Goal: Task Accomplishment & Management: Manage account settings

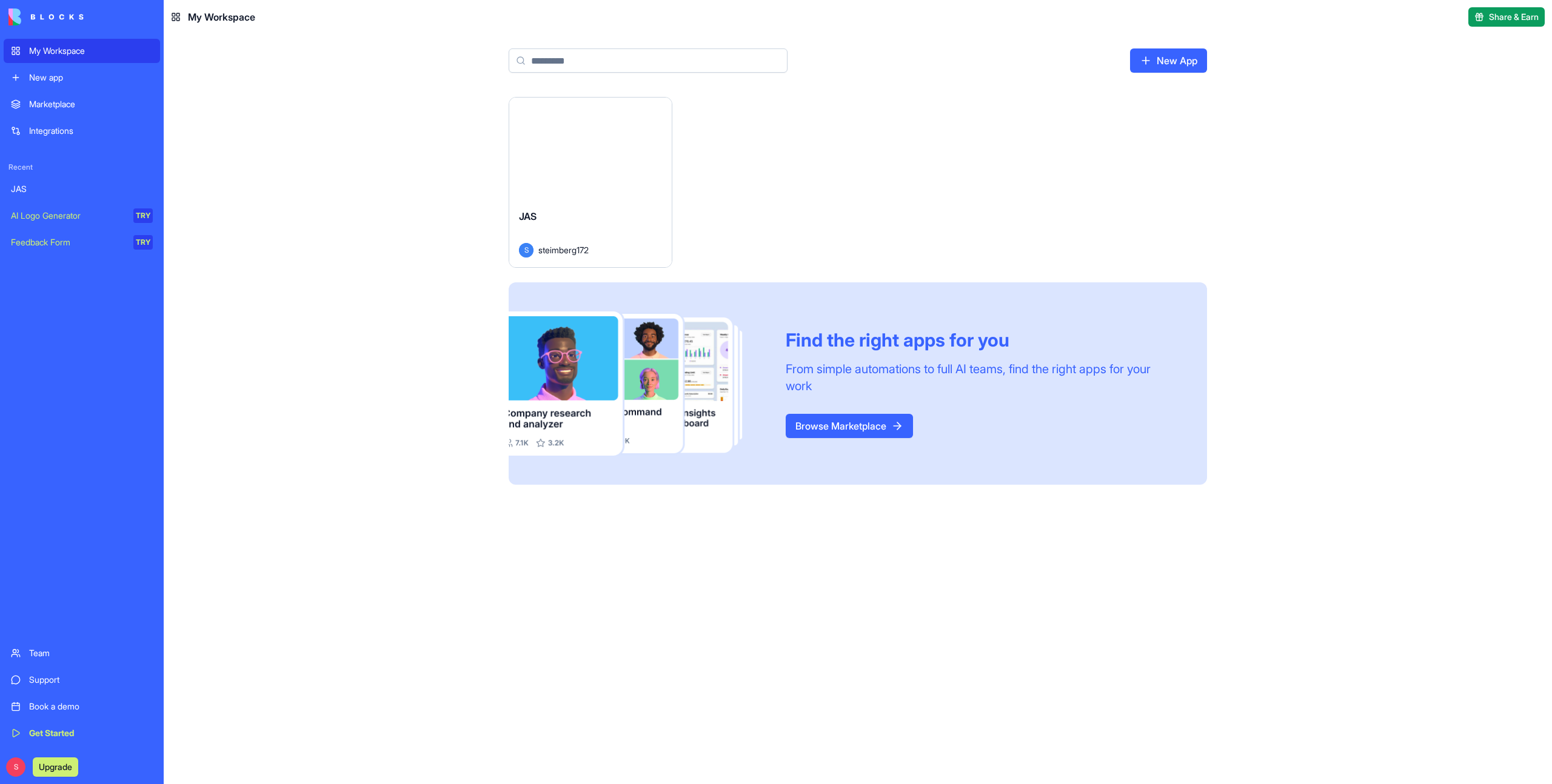
click at [624, 176] on div "Launch" at bounding box center [590, 148] width 163 height 102
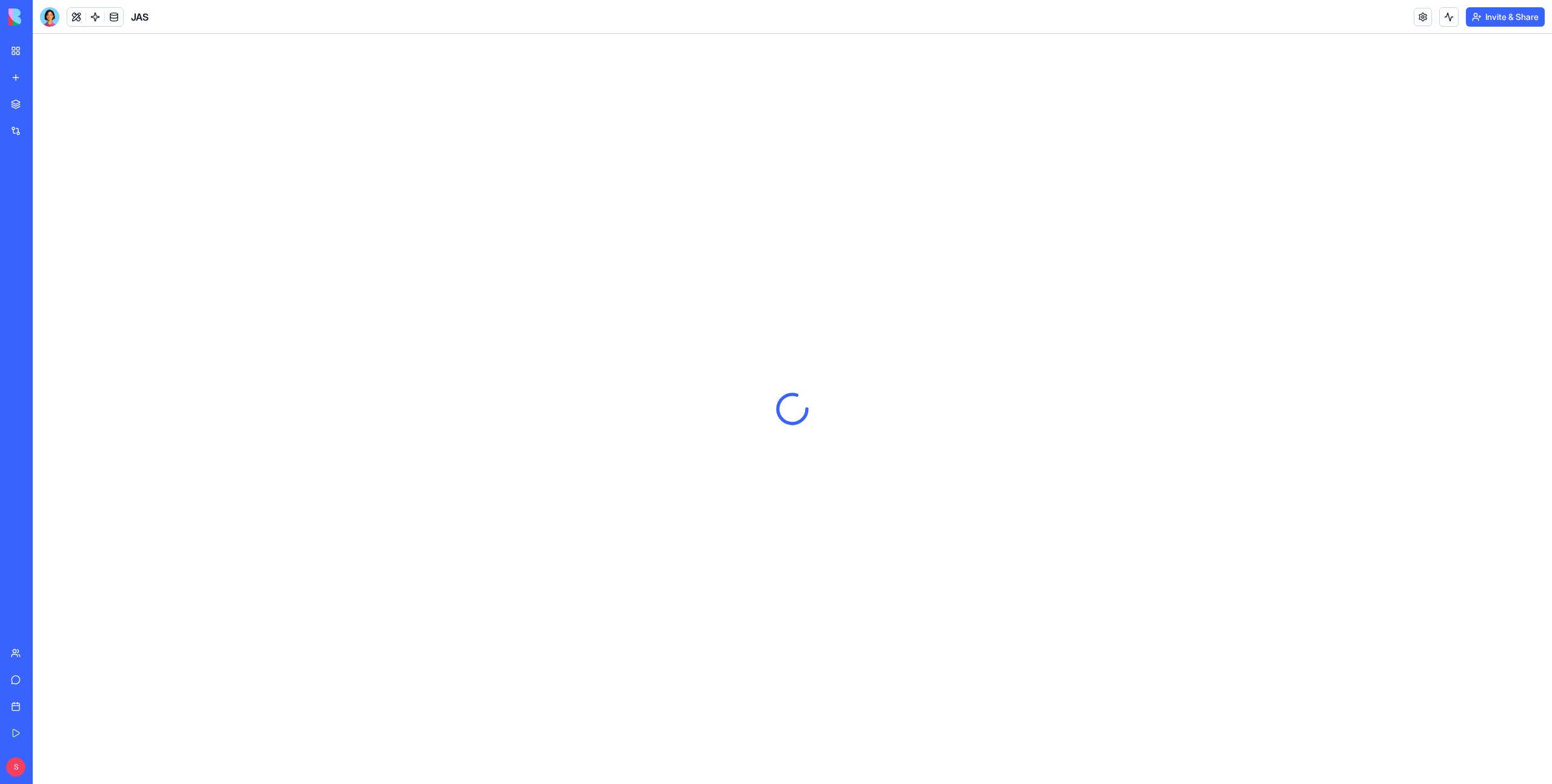
click at [1509, 16] on button "Invite & Share" at bounding box center [1505, 16] width 78 height 19
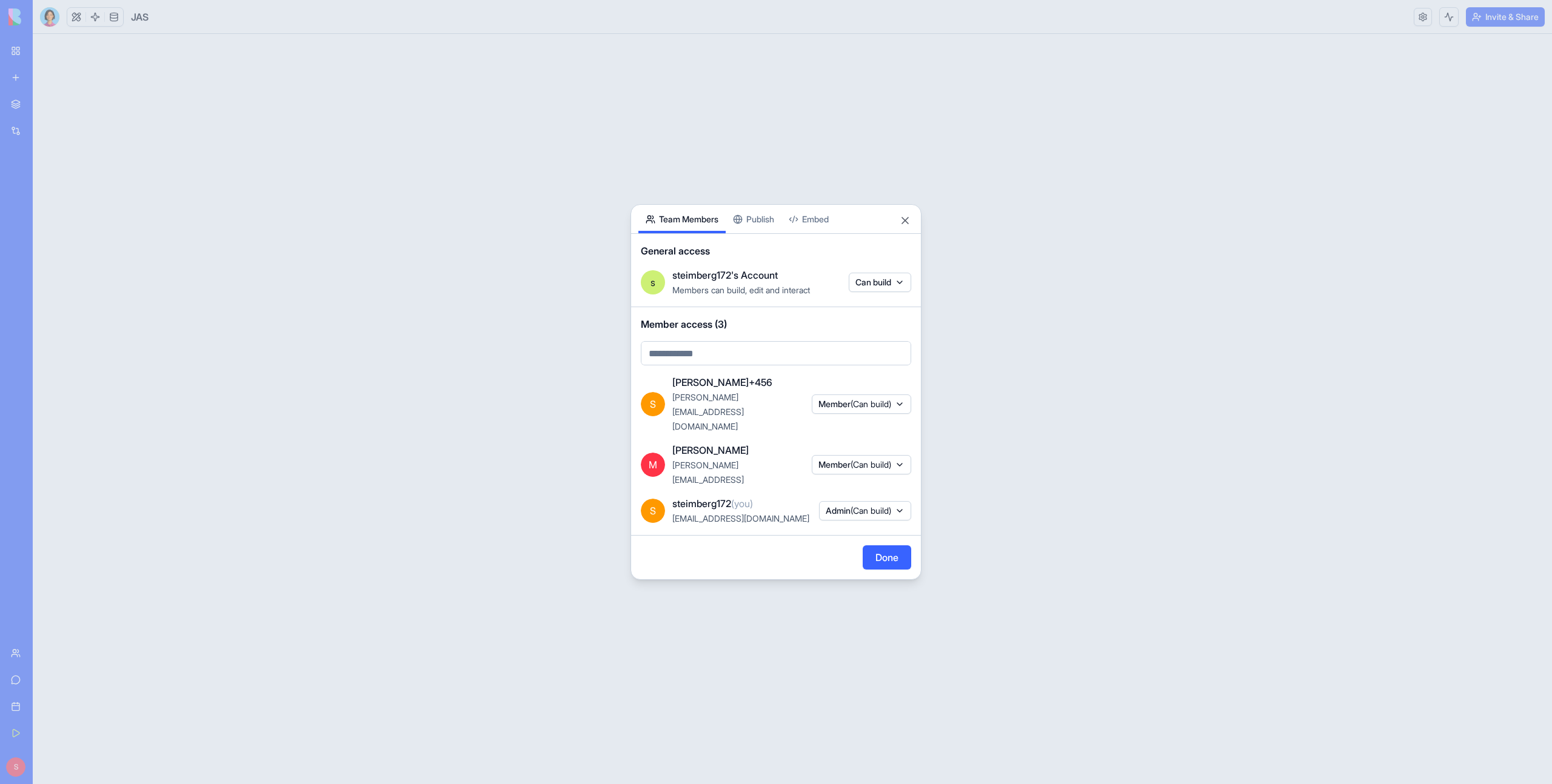
click at [765, 240] on div "Share App Team Members Publish Embed General access s steimberg172's Account Me…" at bounding box center [776, 392] width 291 height 376
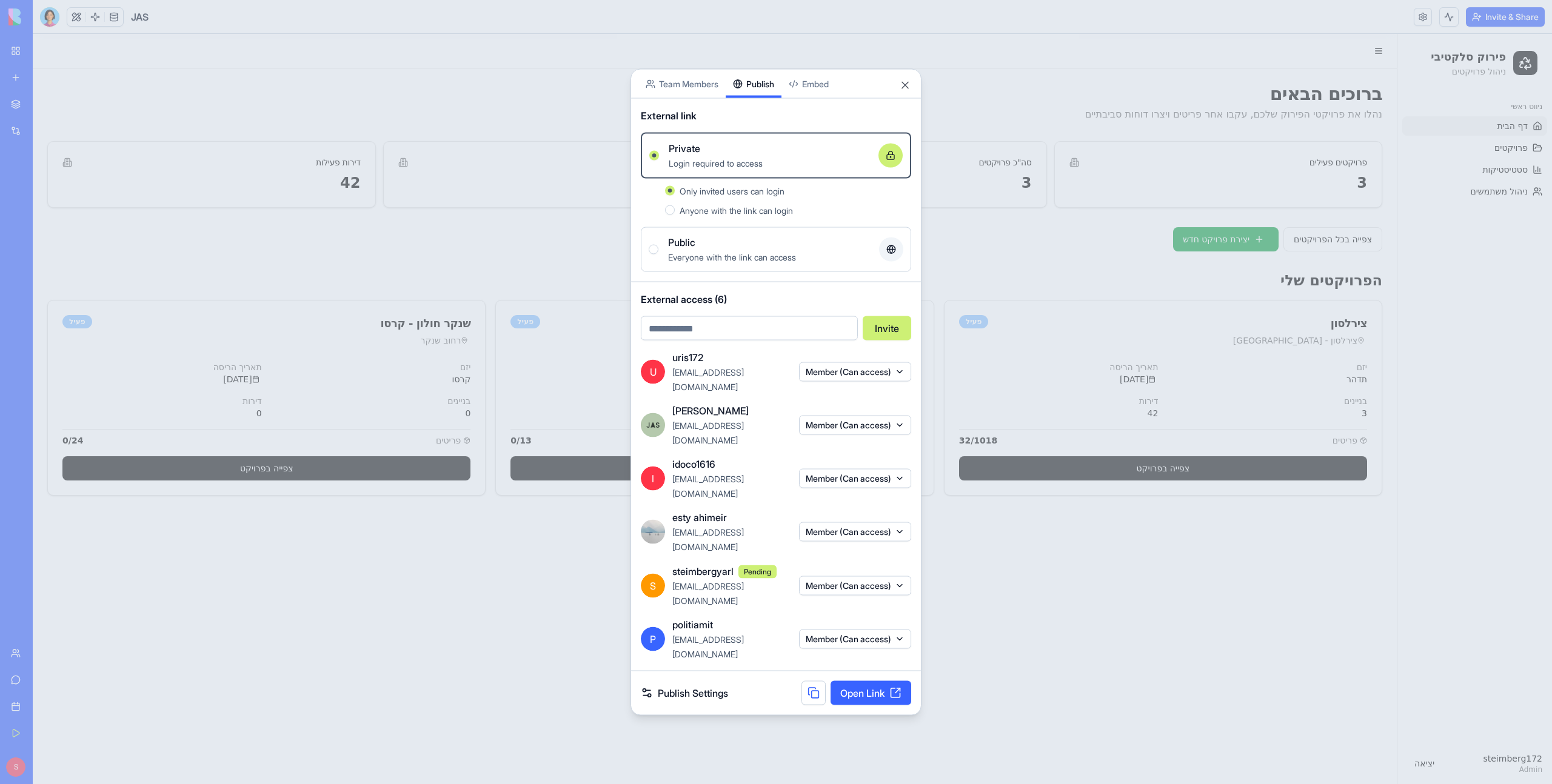
click at [810, 681] on button at bounding box center [813, 694] width 24 height 24
click at [813, 681] on button at bounding box center [813, 694] width 24 height 24
click at [811, 681] on button at bounding box center [813, 694] width 24 height 24
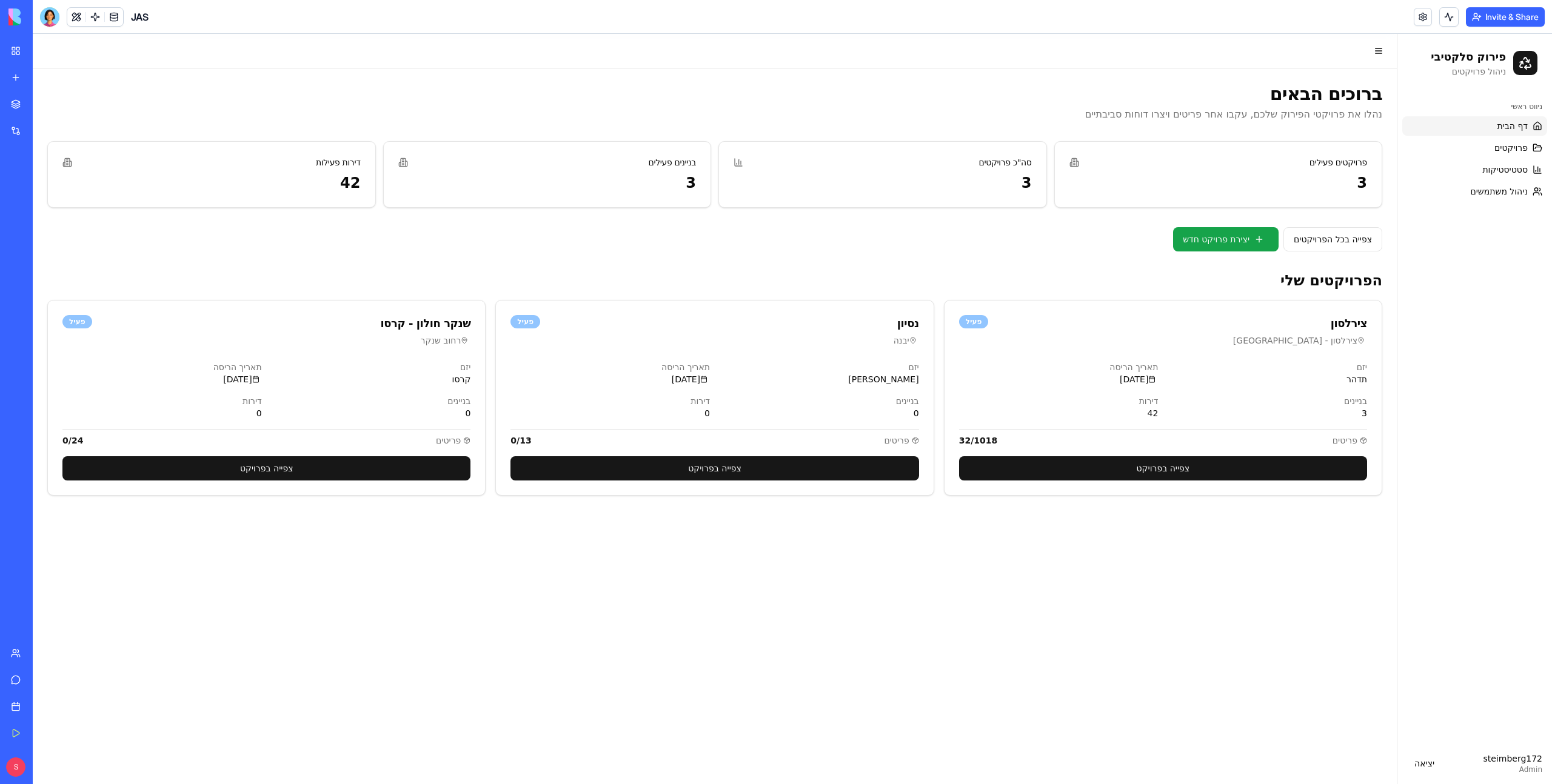
click at [1466, 12] on button "Invite & Share" at bounding box center [1505, 16] width 78 height 19
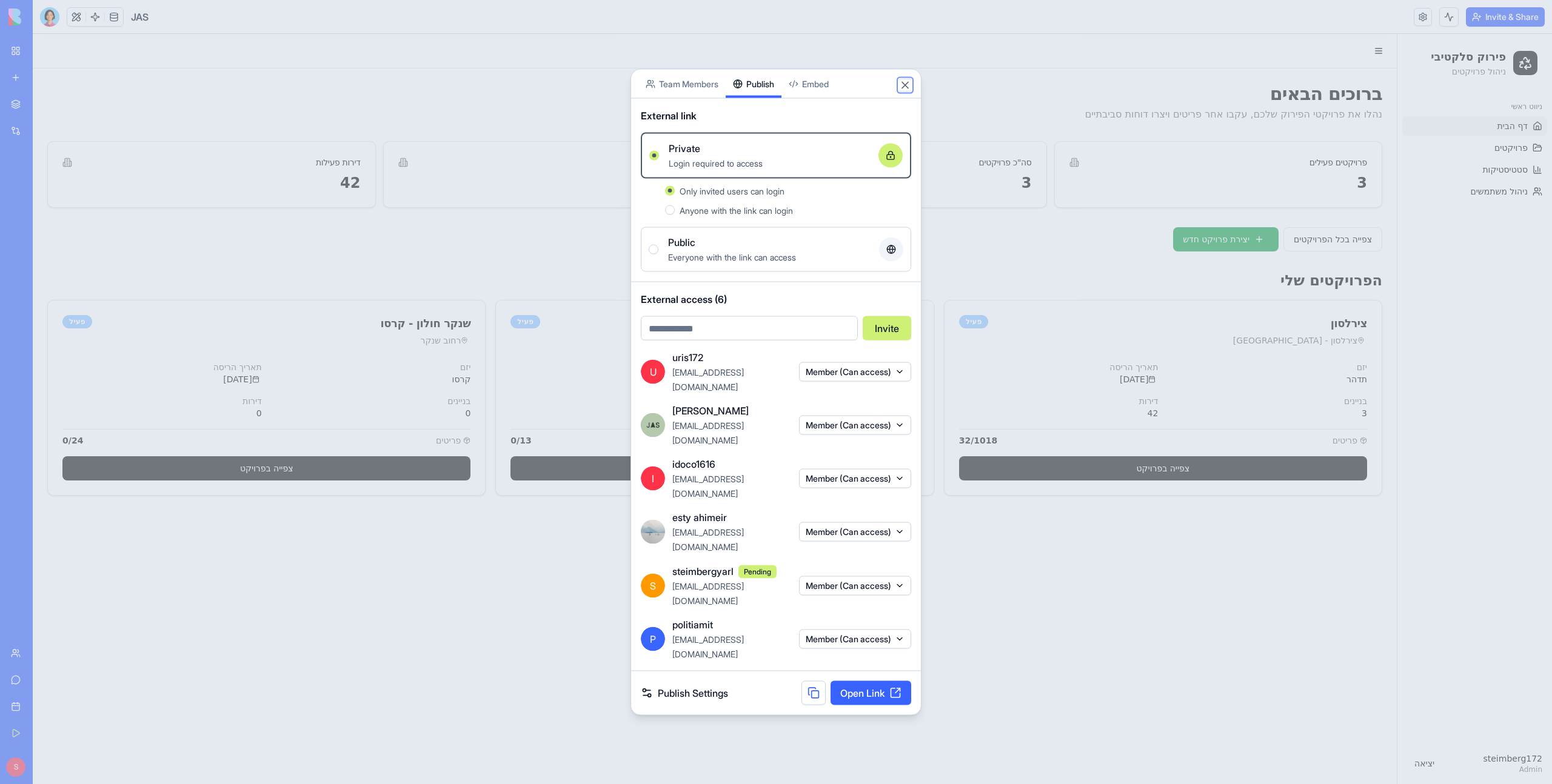
click at [907, 91] on button "Close" at bounding box center [904, 85] width 12 height 12
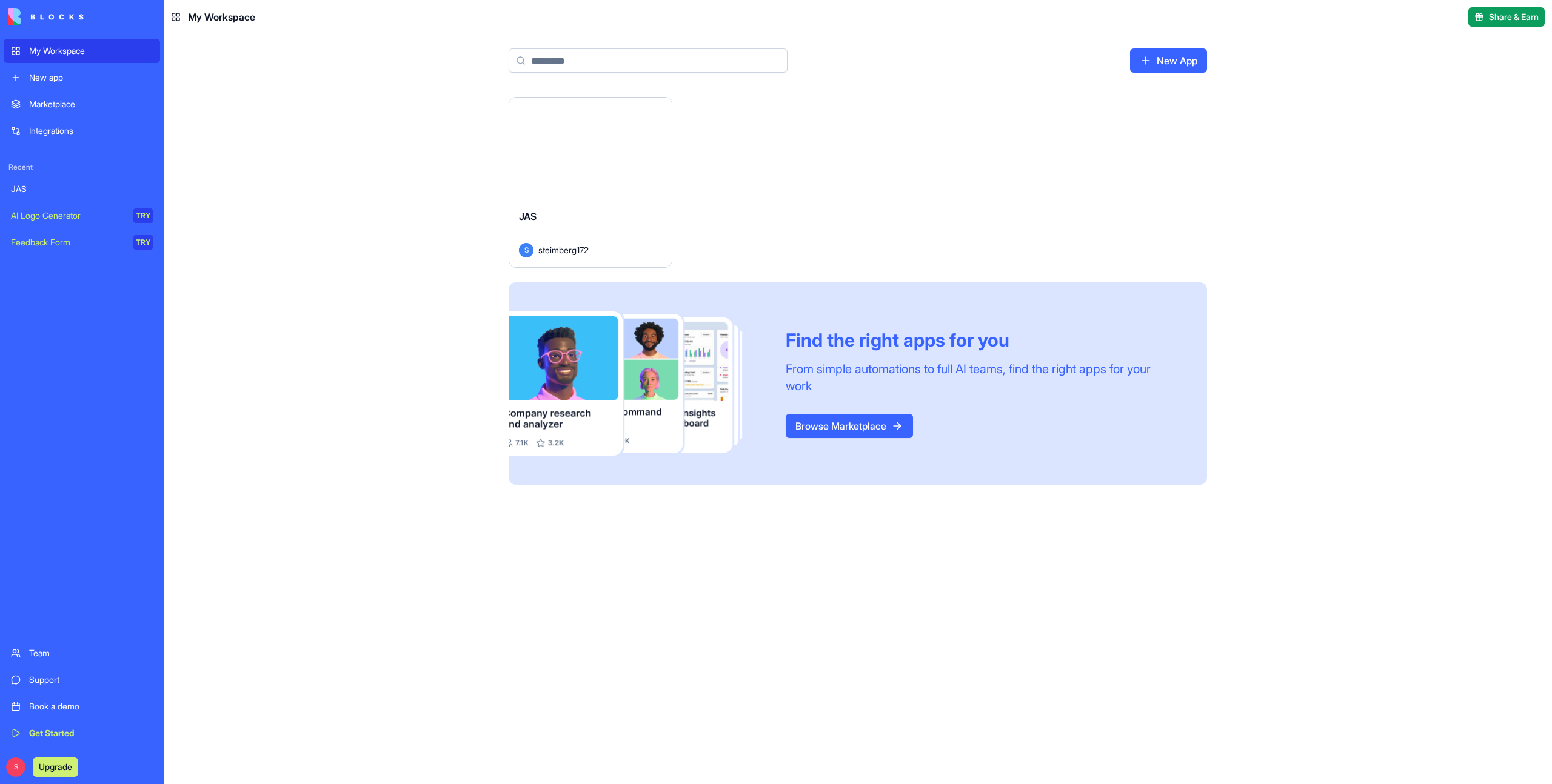
click at [606, 148] on button "Launch" at bounding box center [590, 148] width 91 height 24
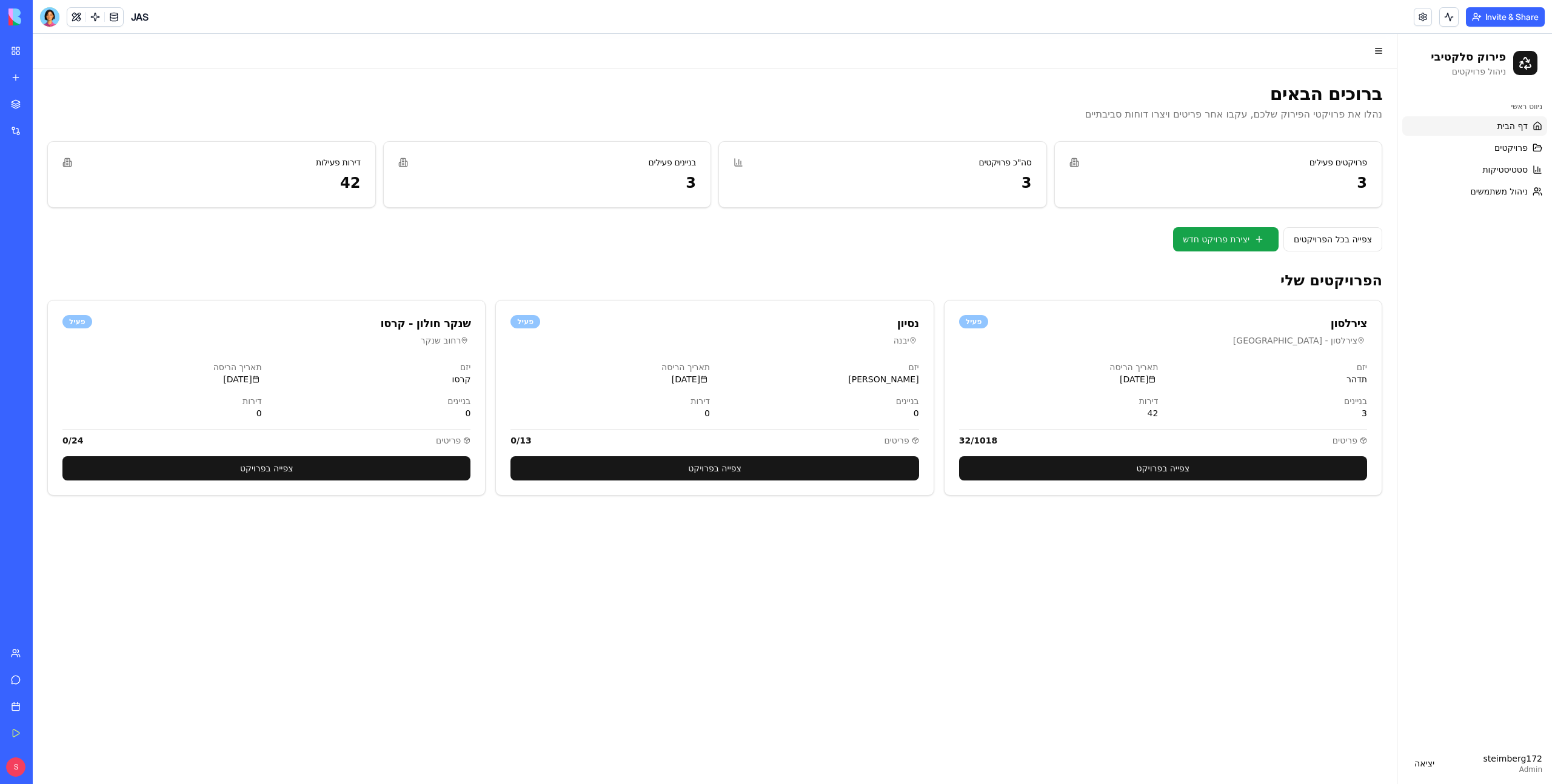
click at [1529, 766] on div "Admin" at bounding box center [1512, 770] width 59 height 10
drag, startPoint x: 1459, startPoint y: 725, endPoint x: 1551, endPoint y: 777, distance: 105.7
click at [1538, 774] on div "Admin" at bounding box center [1512, 770] width 59 height 10
click at [1501, 756] on div "steimberg172" at bounding box center [1512, 759] width 59 height 12
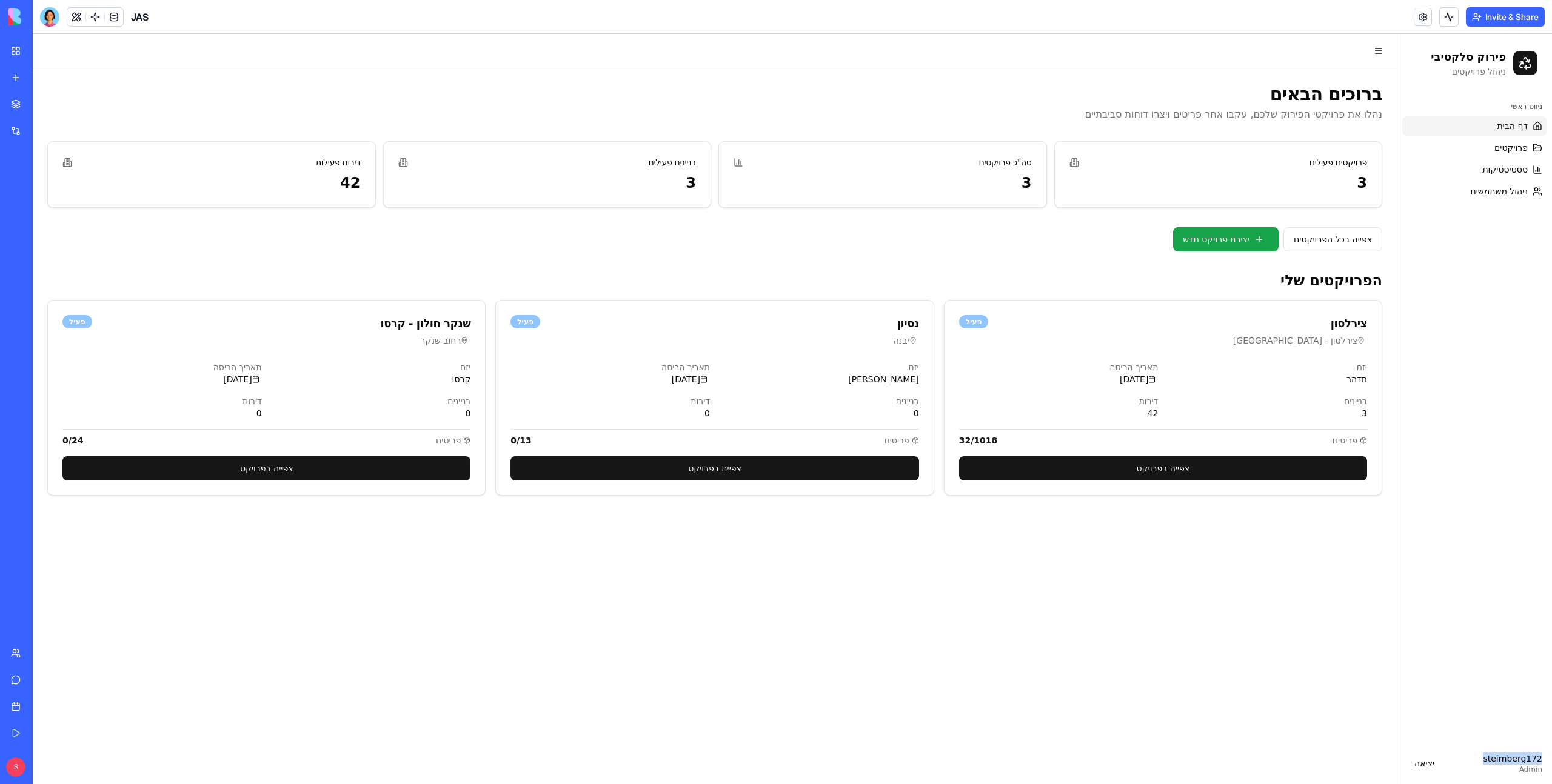
click at [1501, 756] on div "steimberg172" at bounding box center [1512, 759] width 59 height 12
click at [1496, 19] on button "Invite & Share" at bounding box center [1505, 16] width 78 height 19
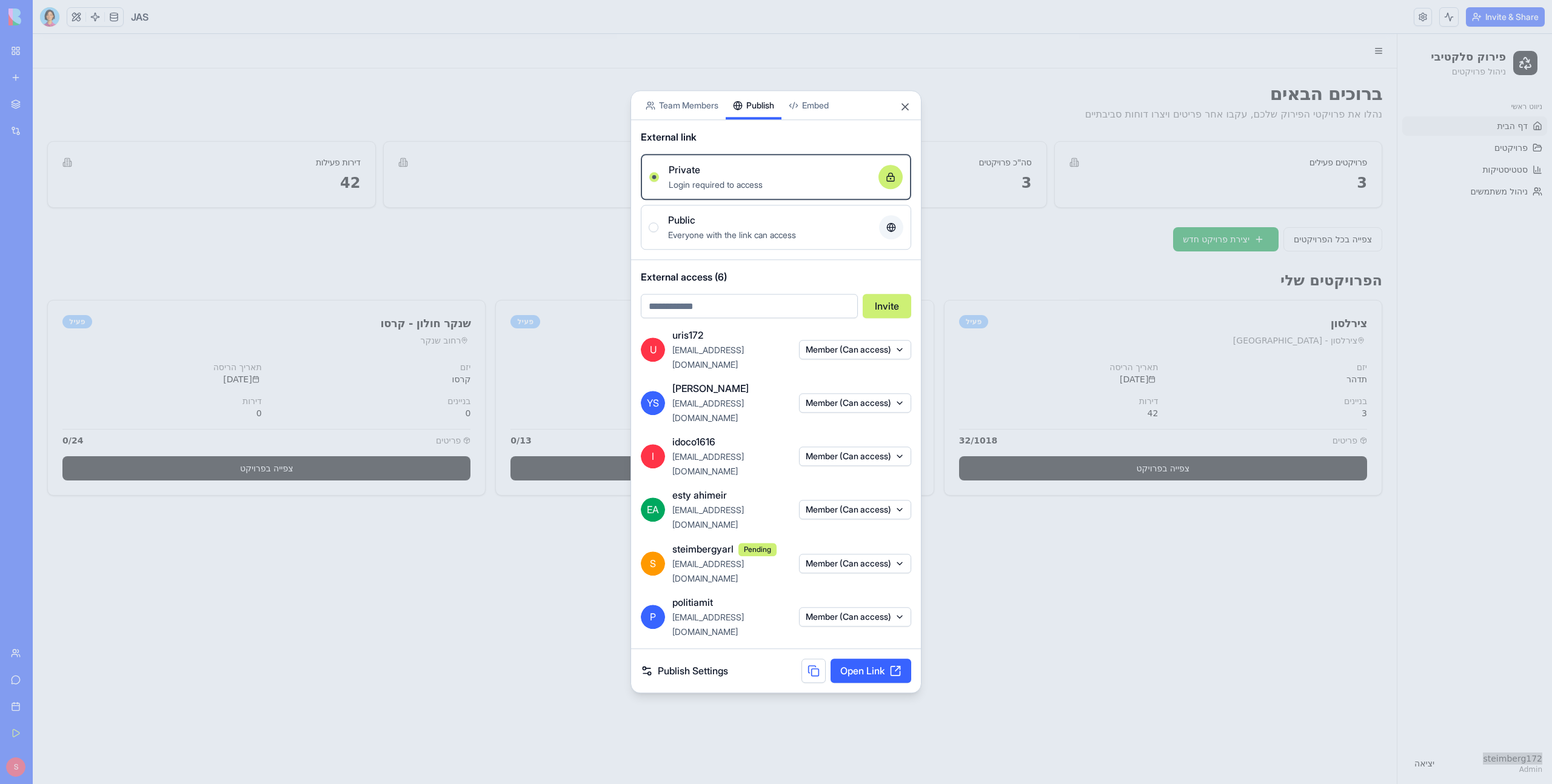
click at [756, 245] on div "Share App Team Members Publish Embed External link Private Login required to ac…" at bounding box center [776, 392] width 291 height 603
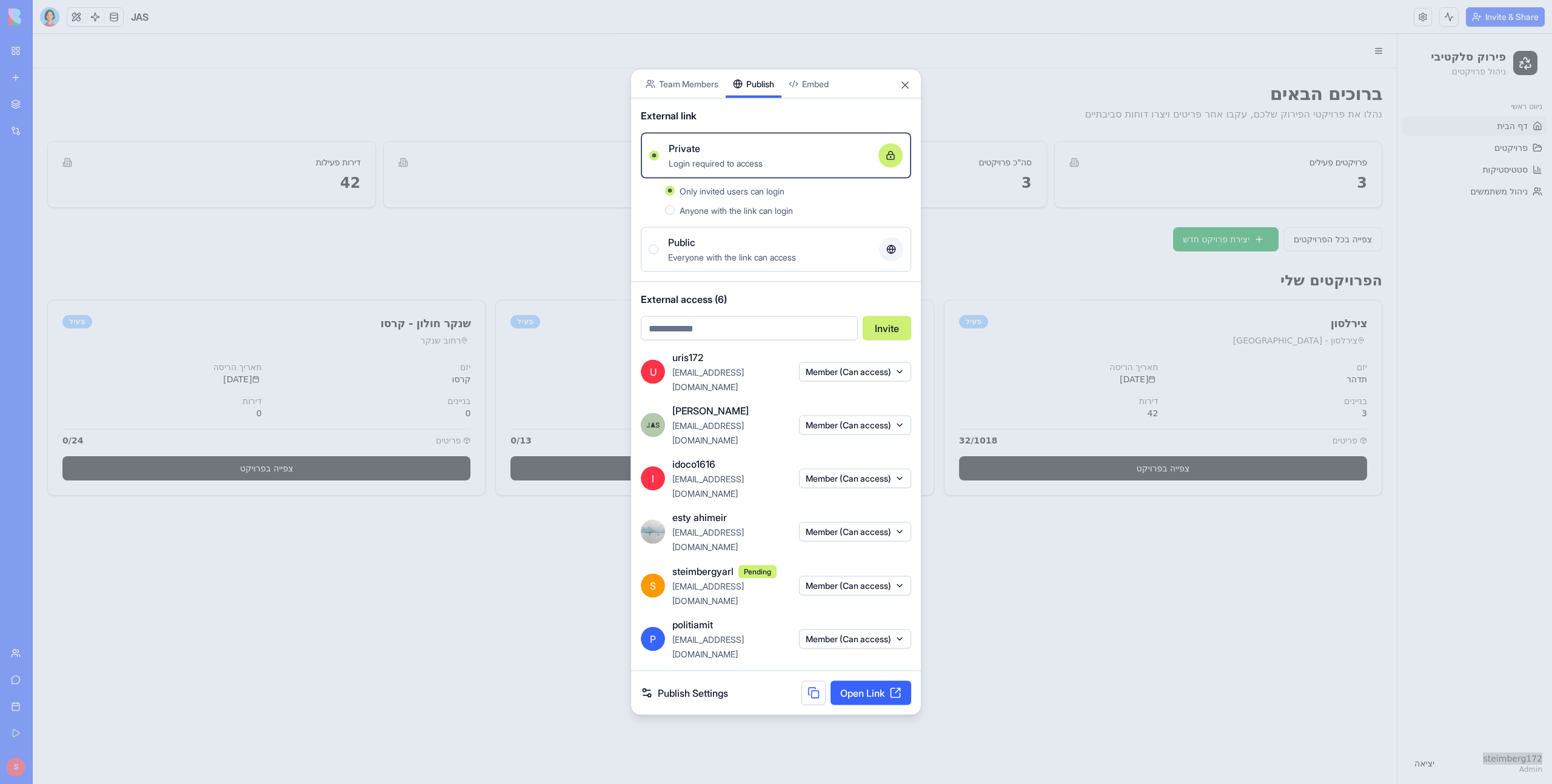
click at [812, 681] on button at bounding box center [813, 694] width 24 height 24
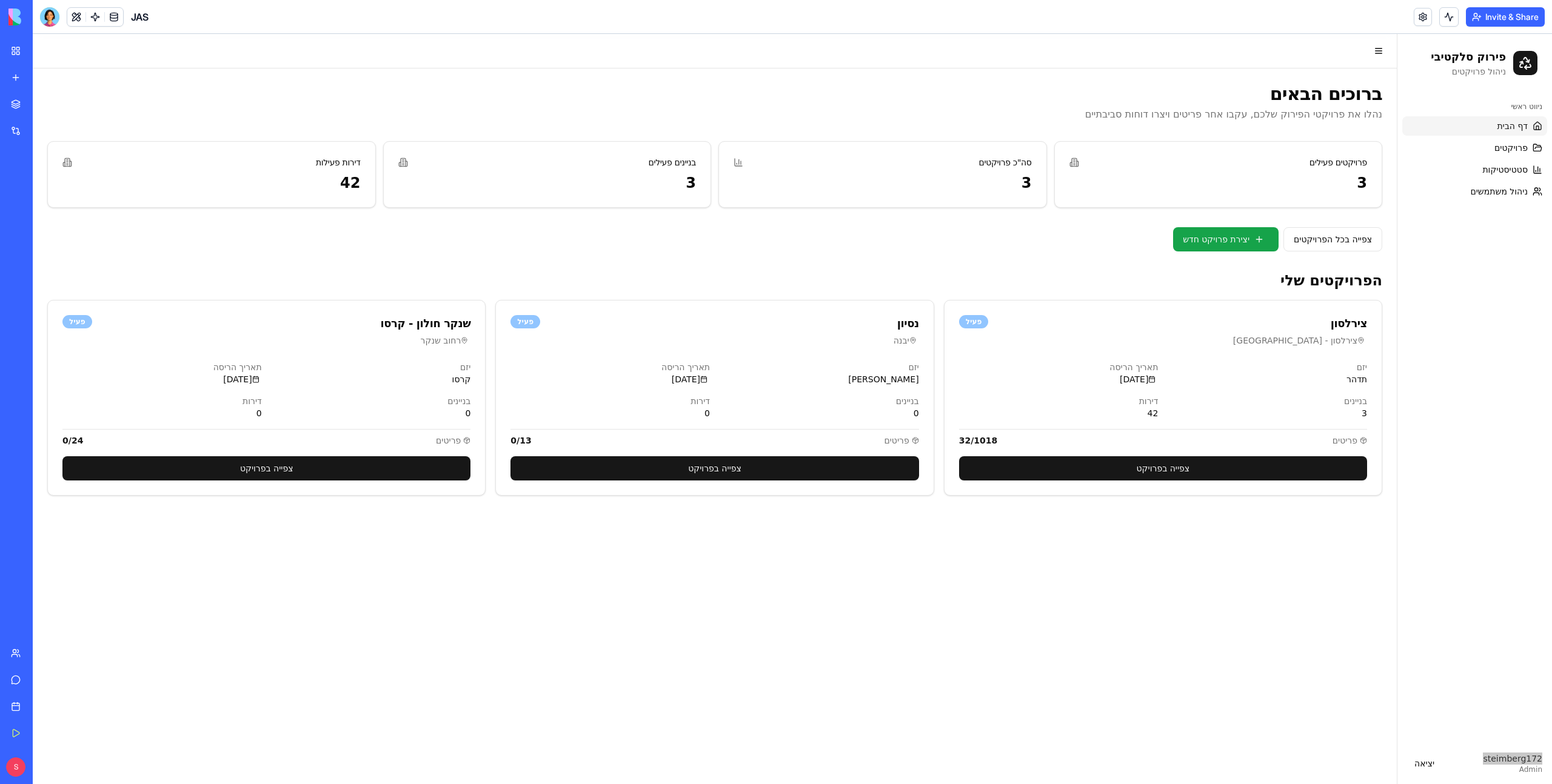
click at [1514, 13] on button "Invite & Share" at bounding box center [1505, 16] width 78 height 19
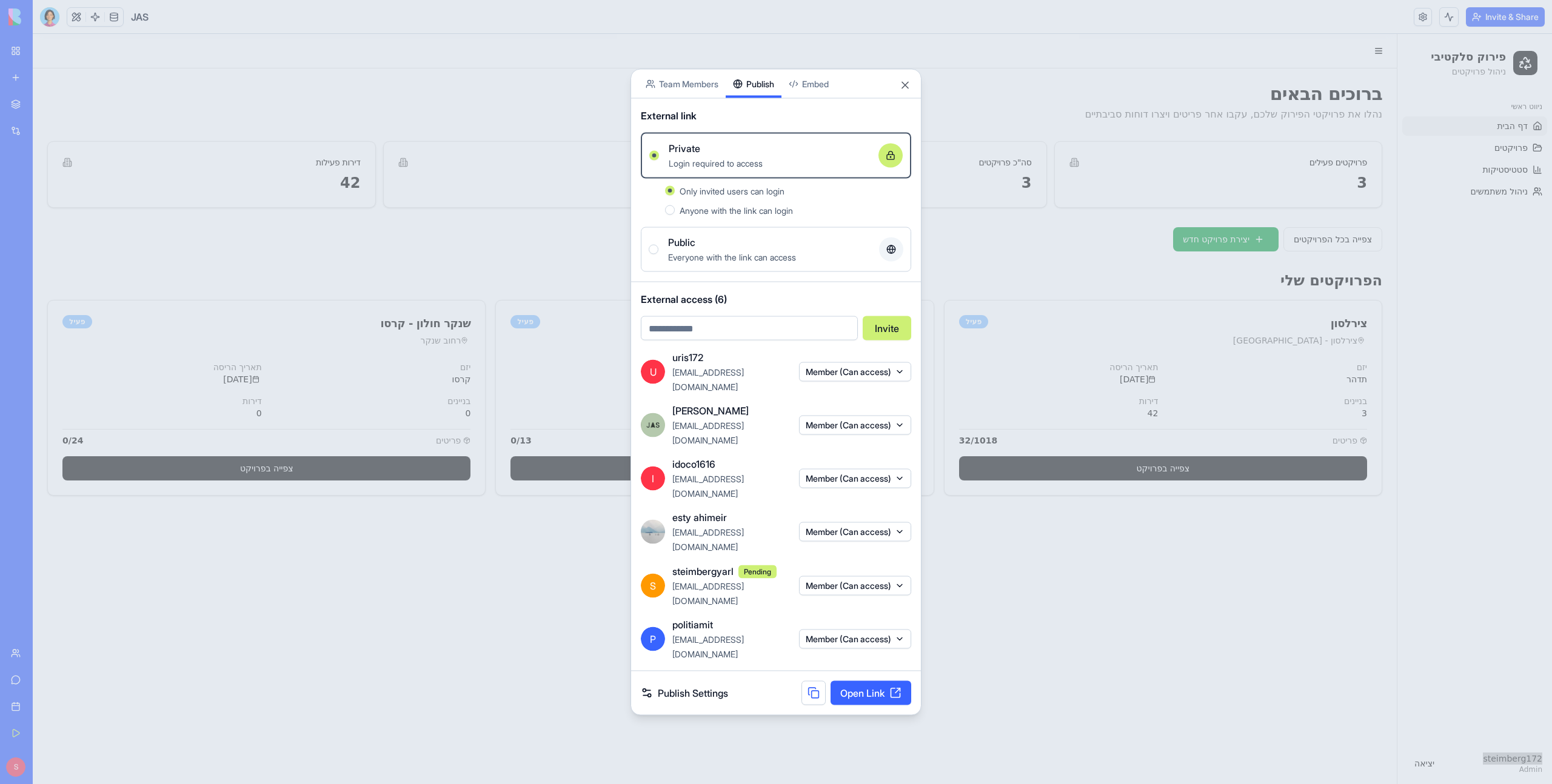
click at [810, 681] on button at bounding box center [813, 694] width 24 height 24
